Goal: Information Seeking & Learning: Learn about a topic

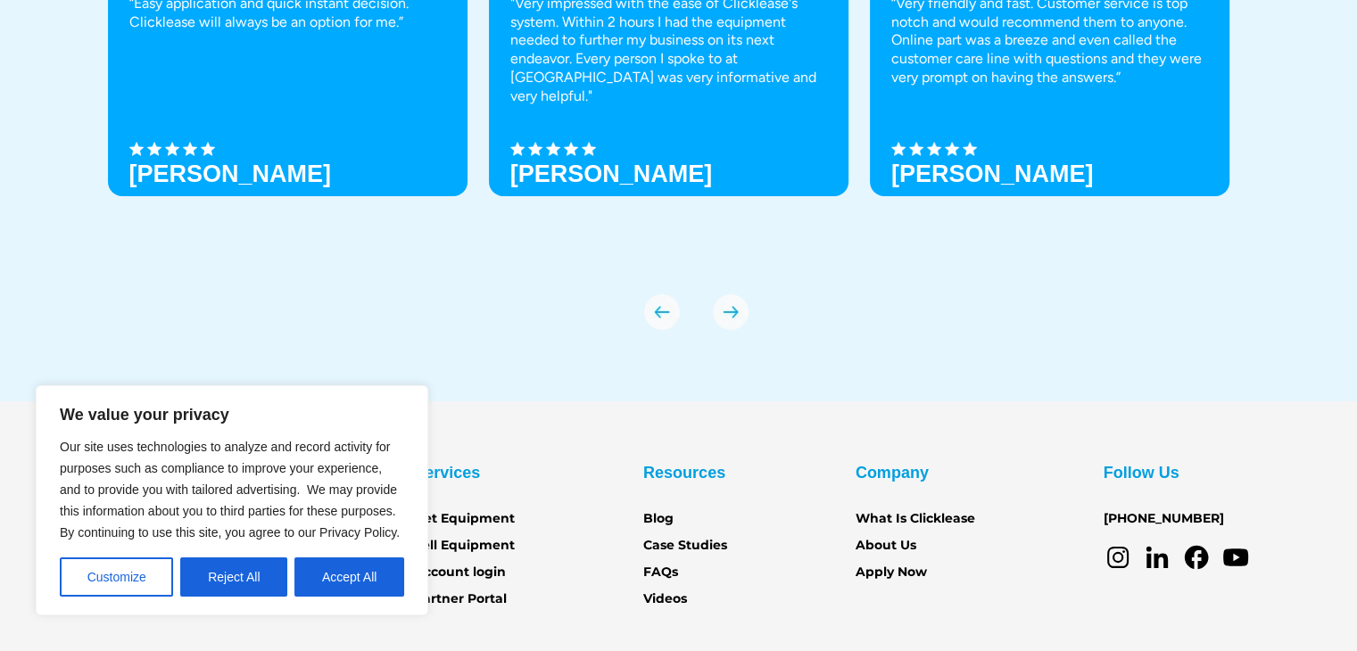
scroll to position [6300, 0]
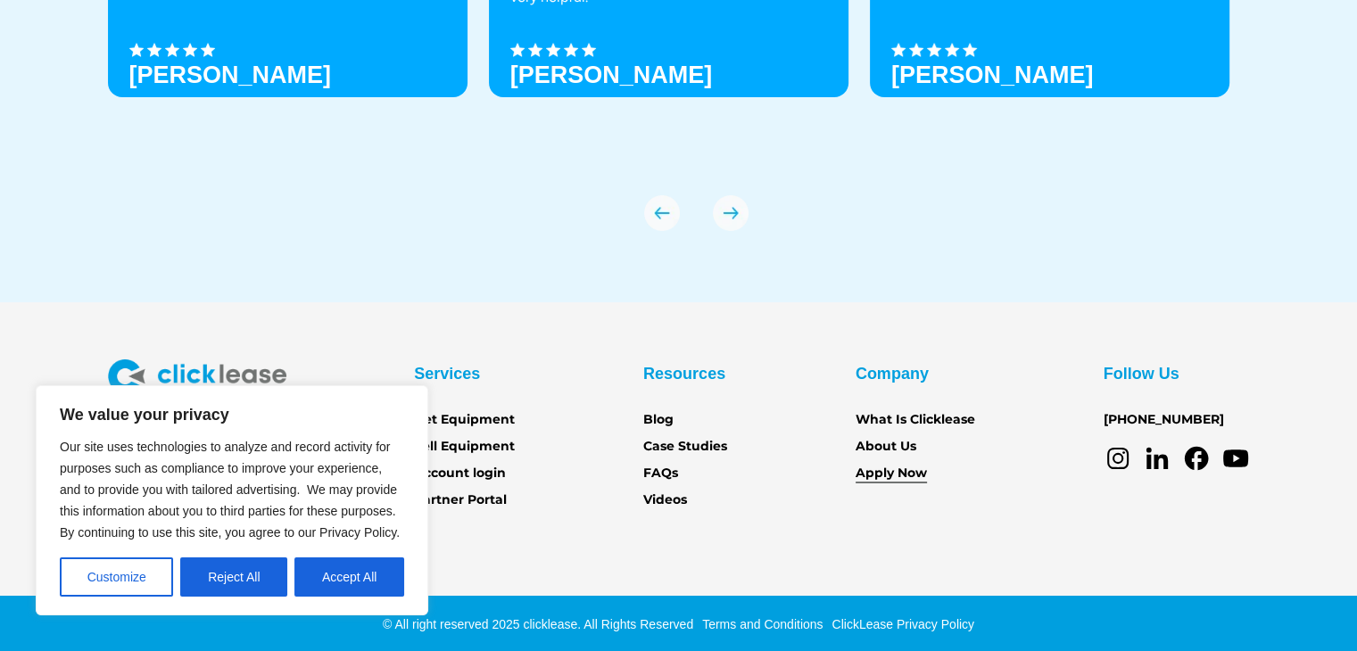
click at [890, 470] on link "Apply Now" at bounding box center [891, 474] width 71 height 20
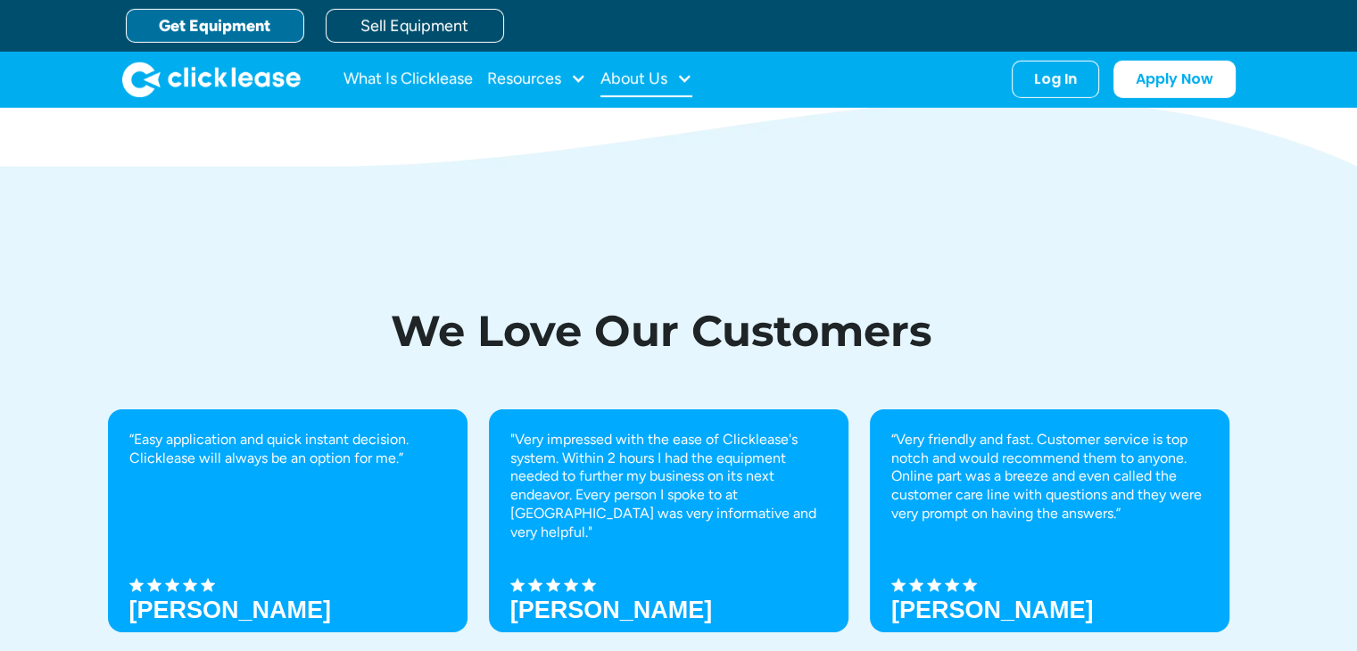
scroll to position [4872, 0]
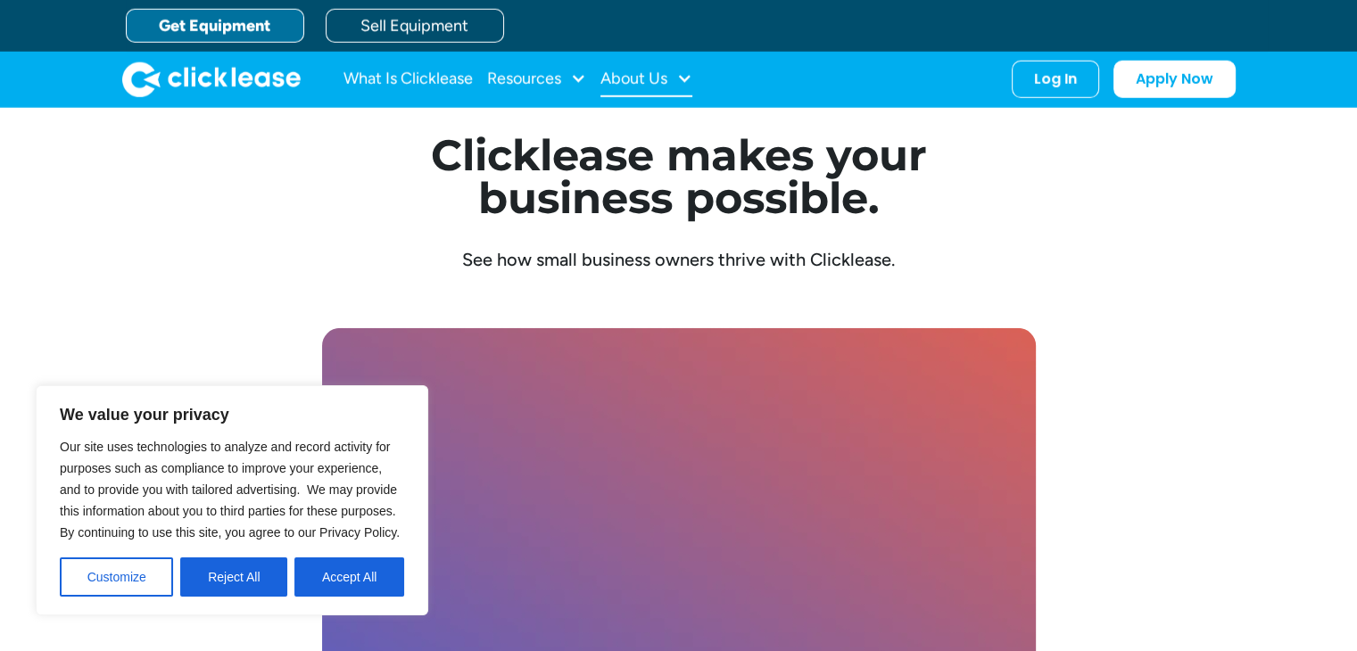
click at [670, 81] on div "About Us" at bounding box center [646, 80] width 92 height 36
click at [643, 170] on link "Careers" at bounding box center [648, 170] width 77 height 33
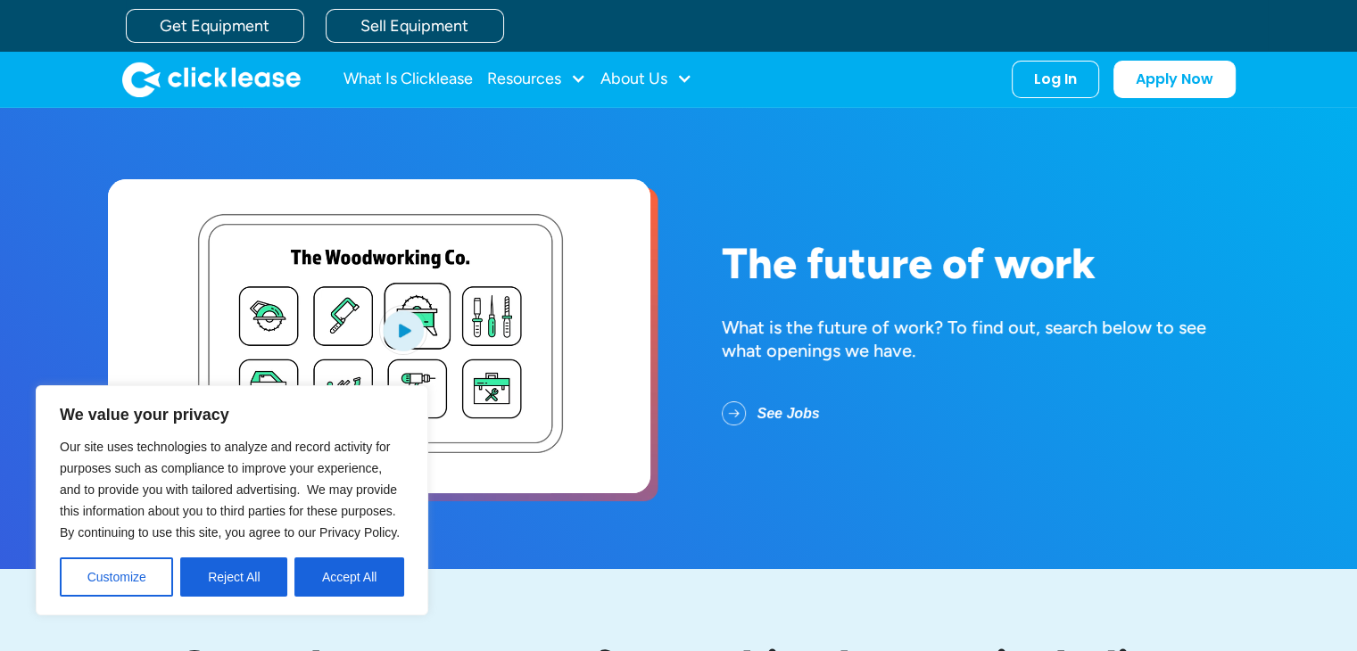
click at [784, 413] on link "See Jobs" at bounding box center [785, 414] width 127 height 46
